Goal: Task Accomplishment & Management: Use online tool/utility

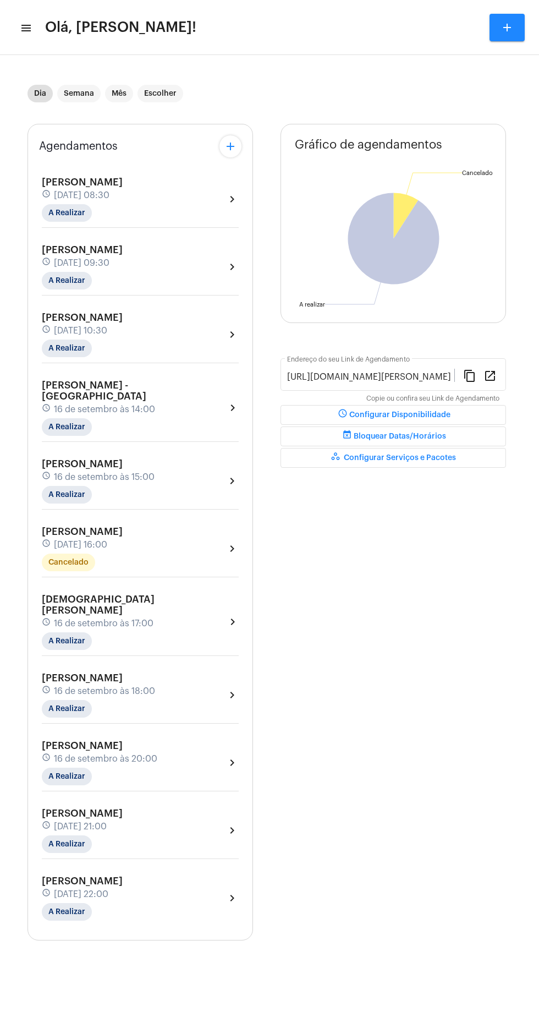
click at [28, 28] on mat-icon "menu" at bounding box center [25, 27] width 11 height 13
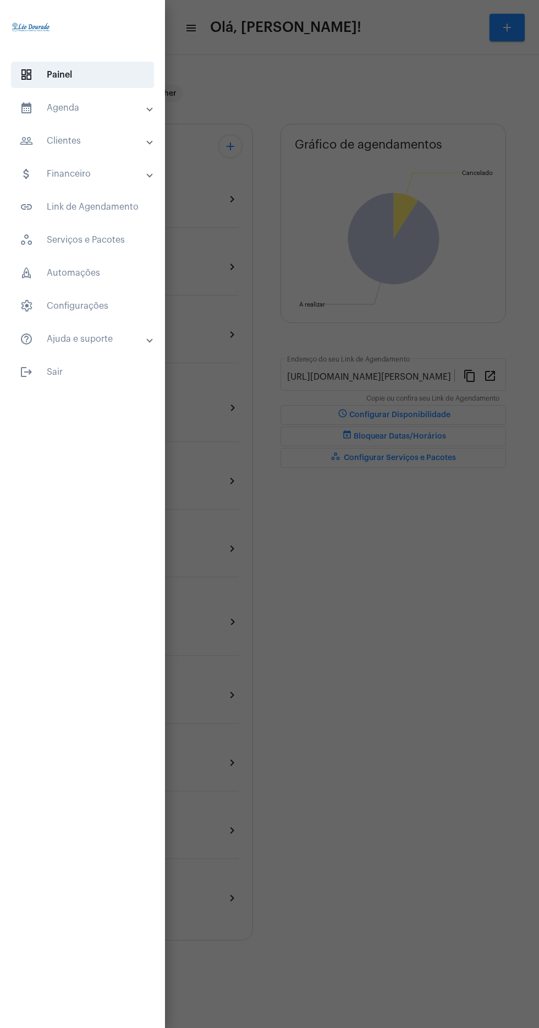
click at [45, 128] on mat-expansion-panel-header "people_outline Clientes" at bounding box center [86, 141] width 158 height 26
click at [35, 109] on mat-panel-title "calendar_month_outlined Agenda" at bounding box center [84, 107] width 128 height 13
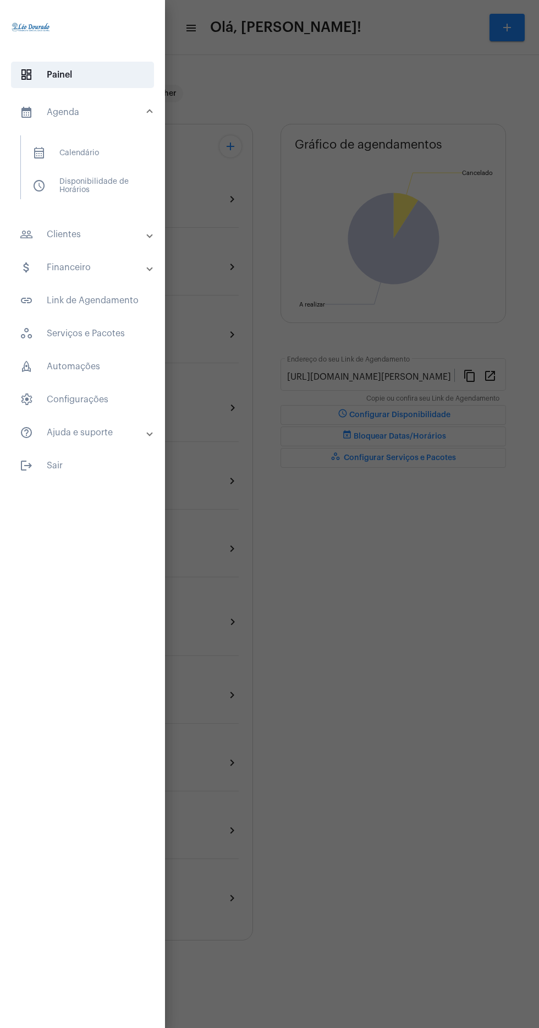
click at [39, 155] on span "calendar_month_outlined" at bounding box center [38, 152] width 13 height 13
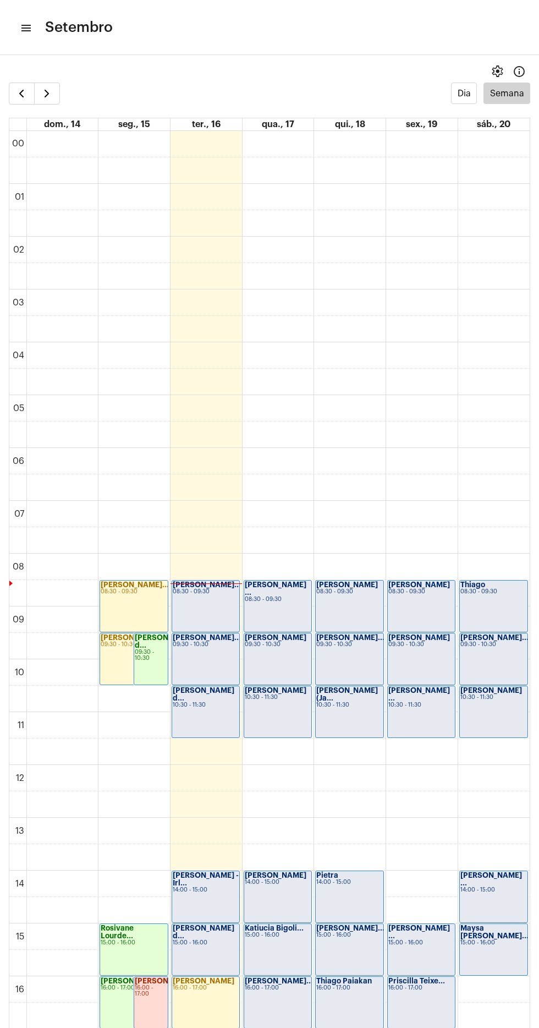
scroll to position [318, 0]
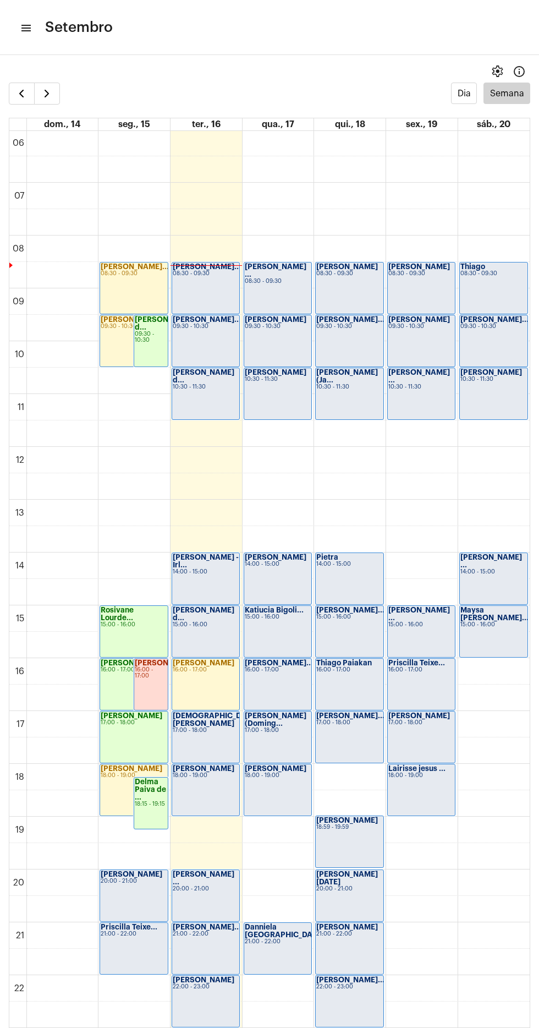
click at [23, 31] on mat-icon "menu" at bounding box center [25, 27] width 11 height 13
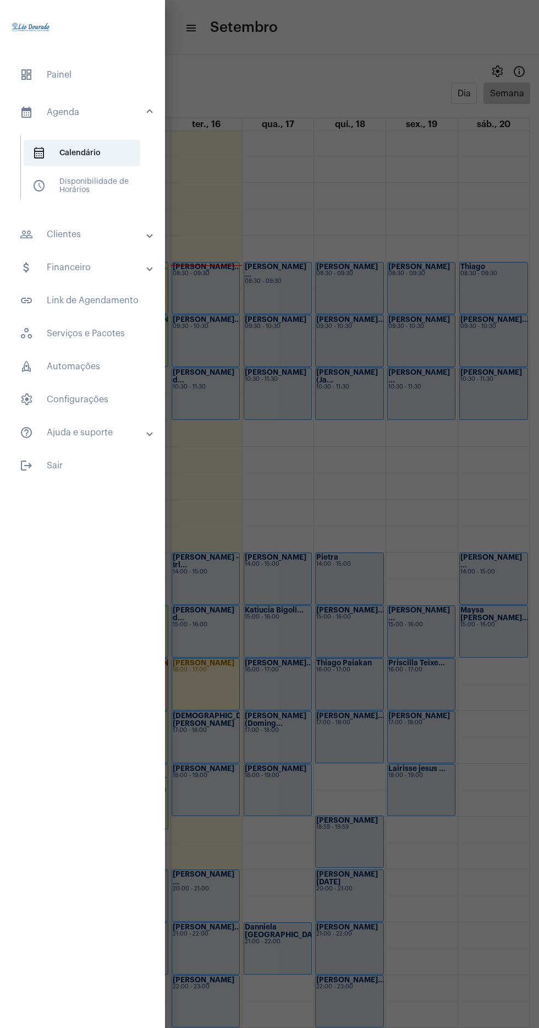
click at [39, 74] on span "dashboard Painel" at bounding box center [82, 75] width 143 height 26
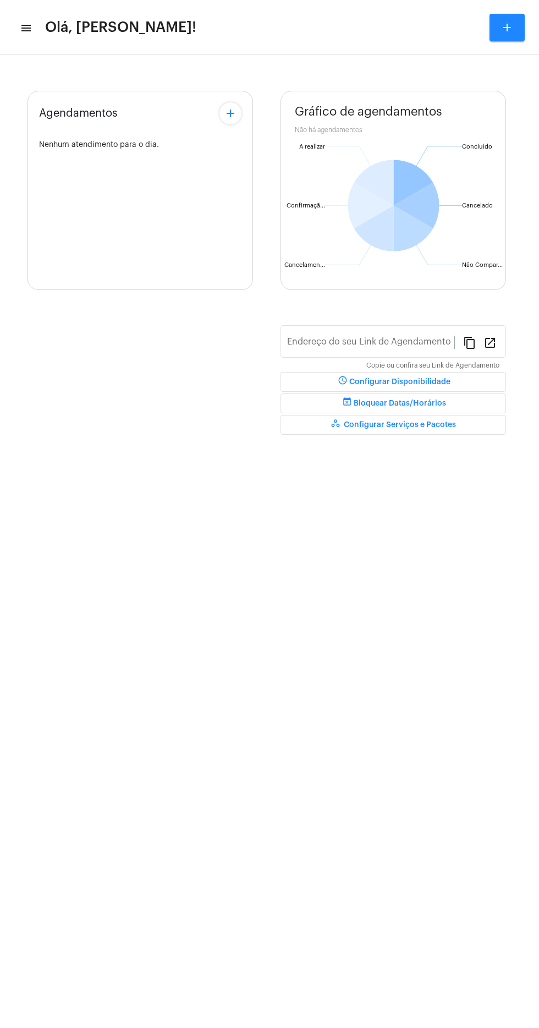
type input "[URL][DOMAIN_NAME][PERSON_NAME]"
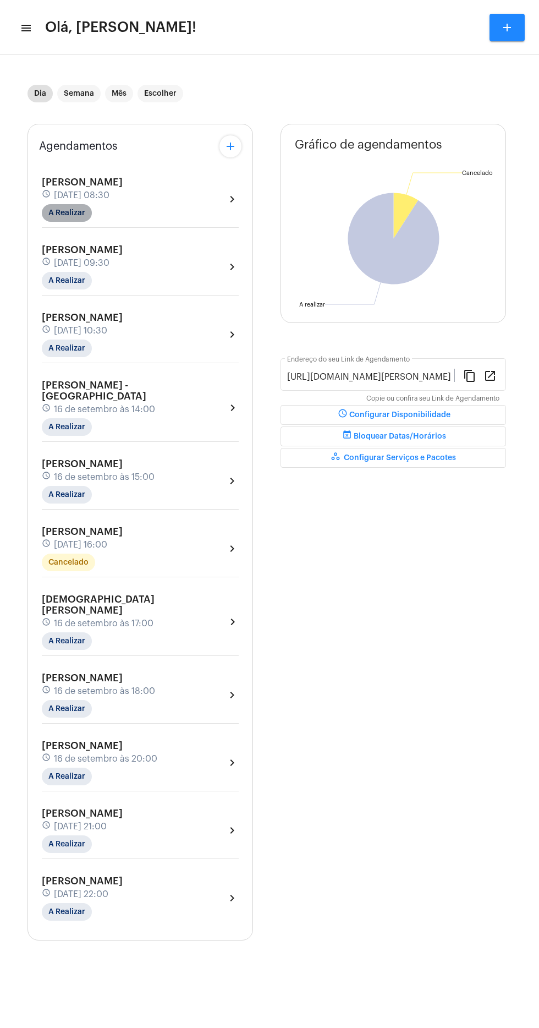
click at [57, 214] on mat-chip "A Realizar" at bounding box center [67, 213] width 50 height 18
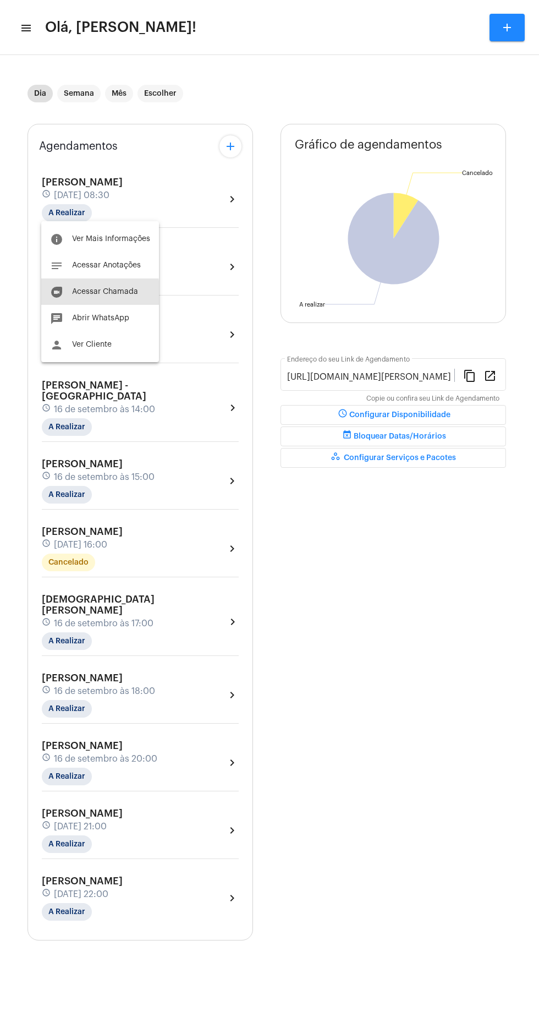
click at [73, 294] on span "Acessar Chamada" at bounding box center [105, 292] width 66 height 8
